Goal: Navigation & Orientation: Understand site structure

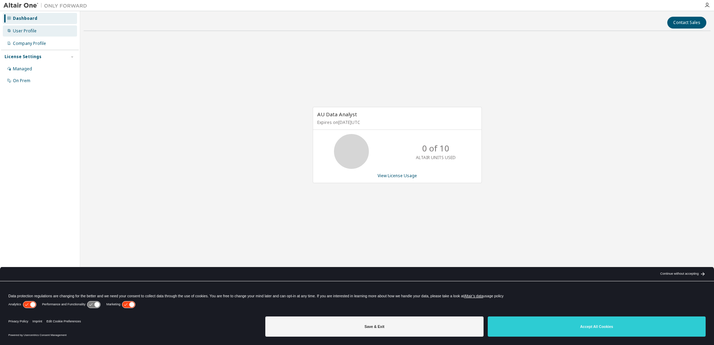
click at [18, 31] on div "User Profile" at bounding box center [25, 31] width 24 height 6
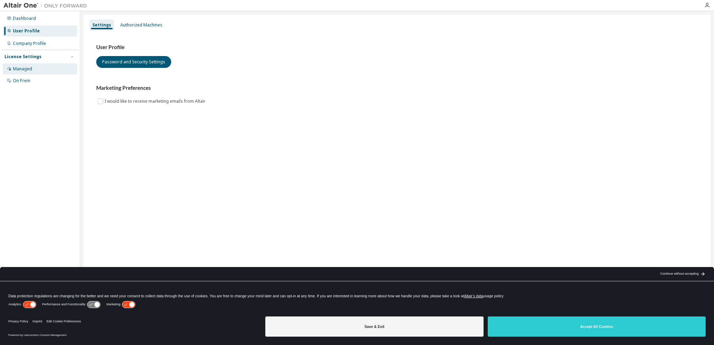
click at [18, 68] on div "Managed" at bounding box center [22, 69] width 19 height 6
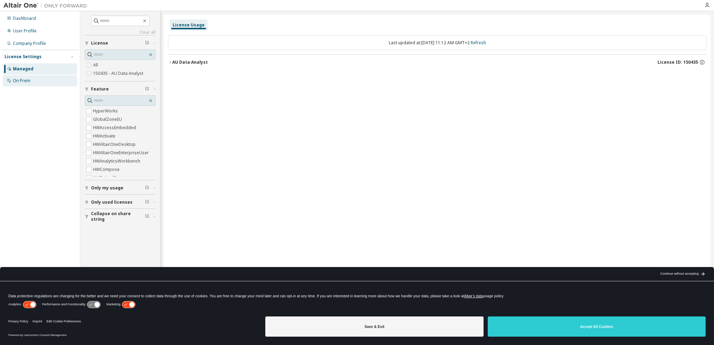
click at [10, 83] on icon at bounding box center [9, 80] width 4 height 4
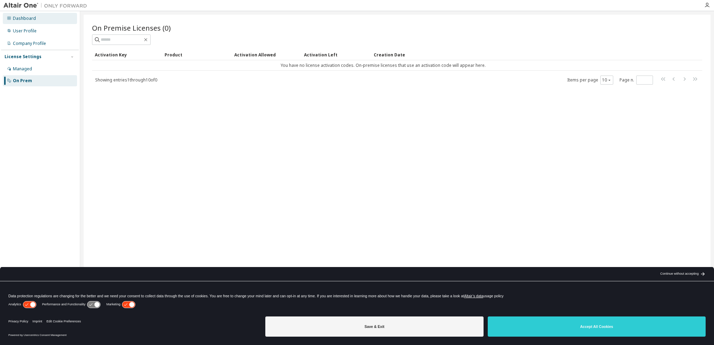
click at [16, 16] on div "Dashboard" at bounding box center [24, 19] width 23 height 6
